Goal: Find specific page/section: Find specific page/section

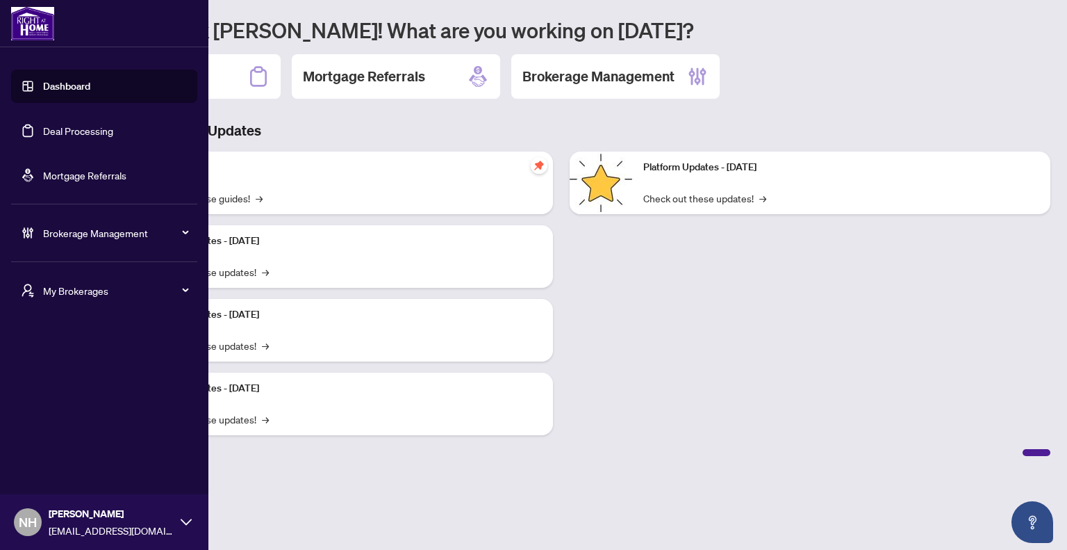
click at [69, 291] on span "My Brokerages" at bounding box center [115, 290] width 145 height 15
click at [72, 351] on span "[PERSON_NAME]" at bounding box center [108, 345] width 158 height 15
